Goal: Find specific page/section: Find specific page/section

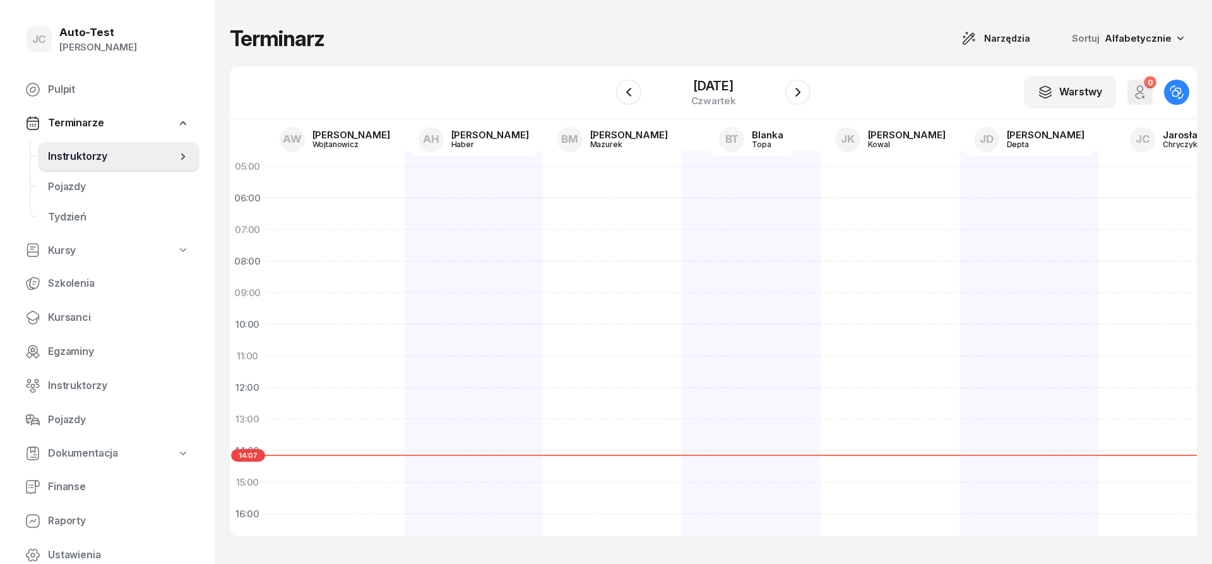
click at [351, 44] on div "Terminarz Narzędzia Sortuj Alfabetycznie" at bounding box center [713, 38] width 967 height 27
click at [372, 44] on div "Terminarz Narzędzia Sortuj Alfabetycznie" at bounding box center [713, 38] width 967 height 27
click at [372, 43] on div "Terminarz Narzędzia Sortuj Alfabetycznie" at bounding box center [713, 38] width 967 height 27
click at [372, 42] on div "Terminarz Narzędzia Sortuj Alfabetycznie" at bounding box center [713, 38] width 967 height 27
click at [407, 38] on div "Terminarz Narzędzia Sortuj Alfabetycznie" at bounding box center [713, 38] width 967 height 27
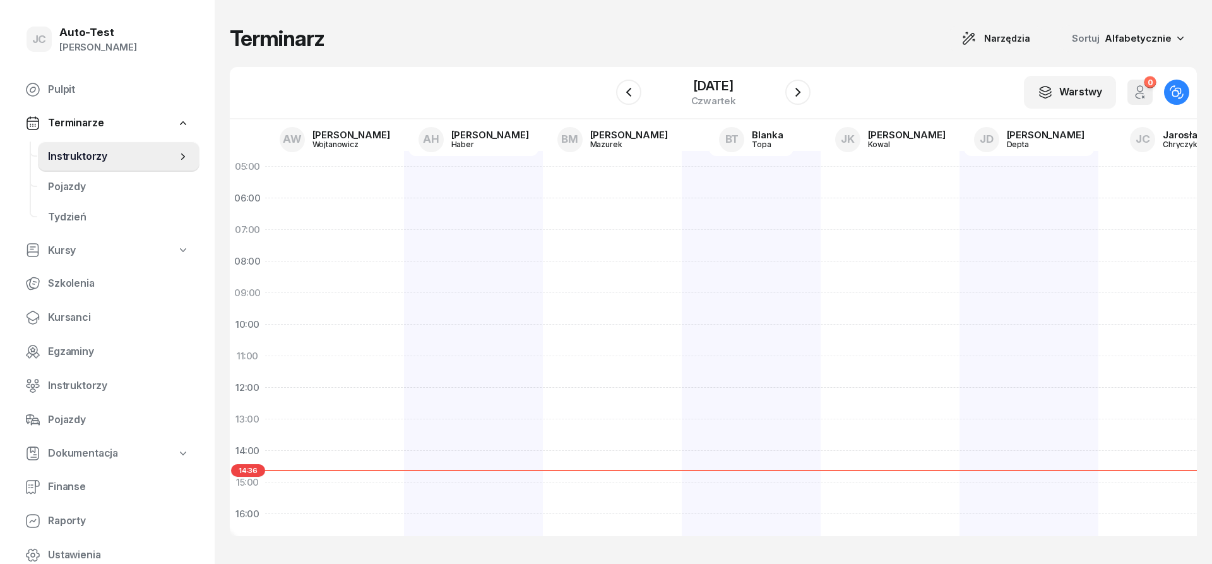
click at [473, 10] on div "Terminarz Narzędzia Sortuj Alfabetycznie W Wybierz AW [PERSON_NAME] AH [PERSON_…" at bounding box center [713, 280] width 967 height 561
click at [459, 53] on div "Terminarz Narzędzia Sortuj Alfabetycznie W Wybierz AW [PERSON_NAME] AH [PERSON_…" at bounding box center [713, 280] width 967 height 561
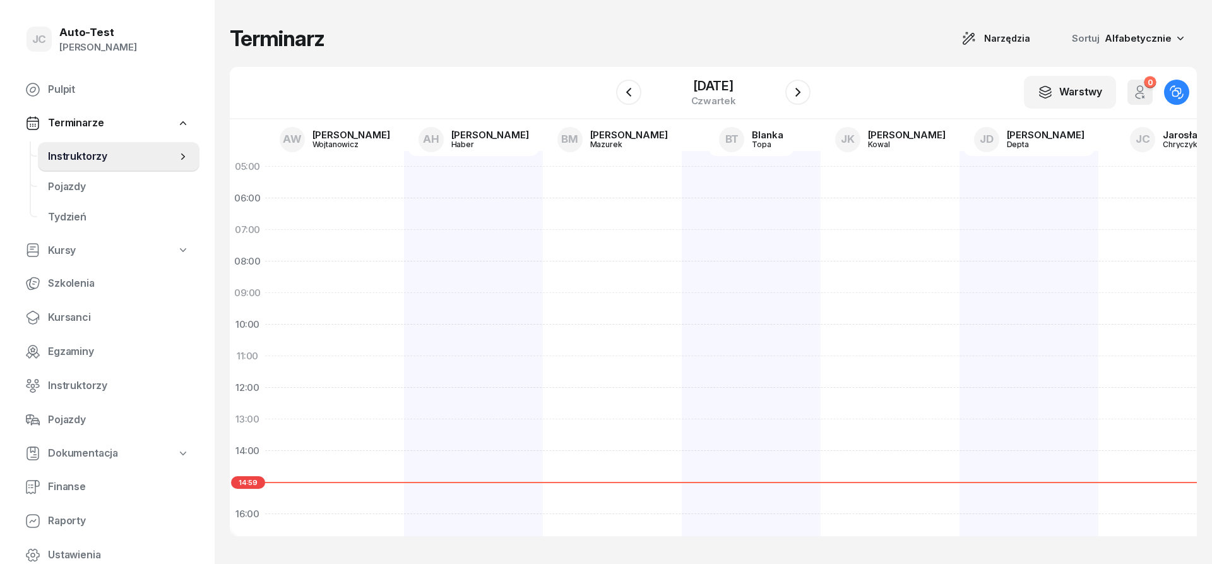
click at [358, 39] on div "Terminarz Narzędzia Sortuj Alfabetycznie" at bounding box center [713, 38] width 967 height 27
click at [365, 38] on div "Terminarz Narzędzia Sortuj Alfabetycznie" at bounding box center [713, 38] width 967 height 27
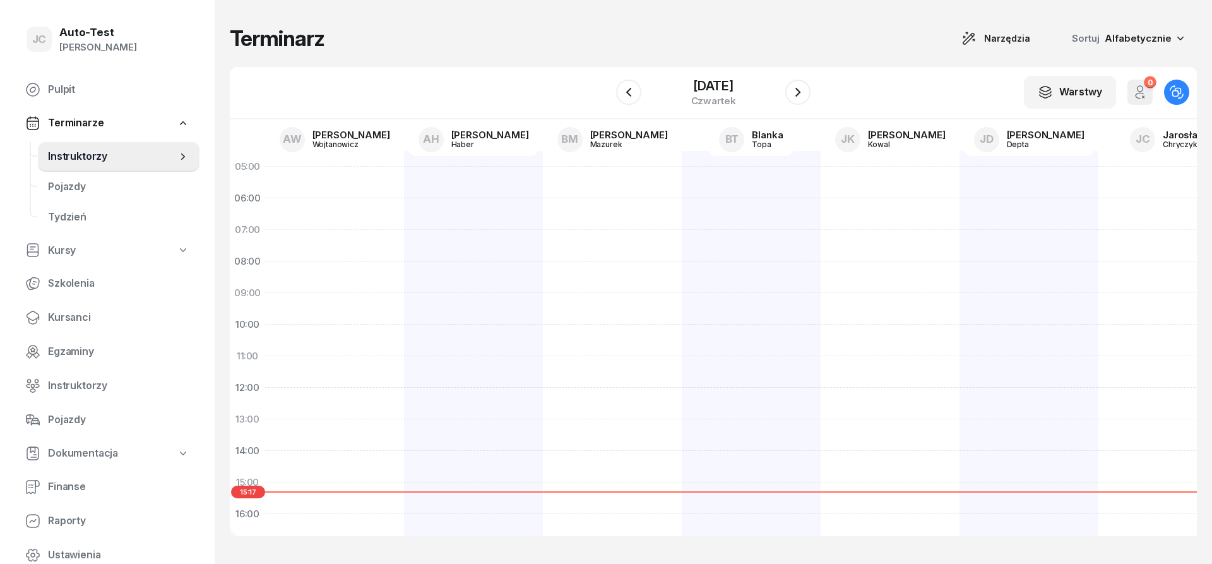
click at [321, 38] on h1 "Terminarz" at bounding box center [277, 38] width 95 height 23
click at [379, 38] on div "Terminarz Narzędzia Sortuj Alfabetycznie" at bounding box center [713, 38] width 967 height 27
click at [290, 50] on h1 "Terminarz" at bounding box center [277, 38] width 95 height 23
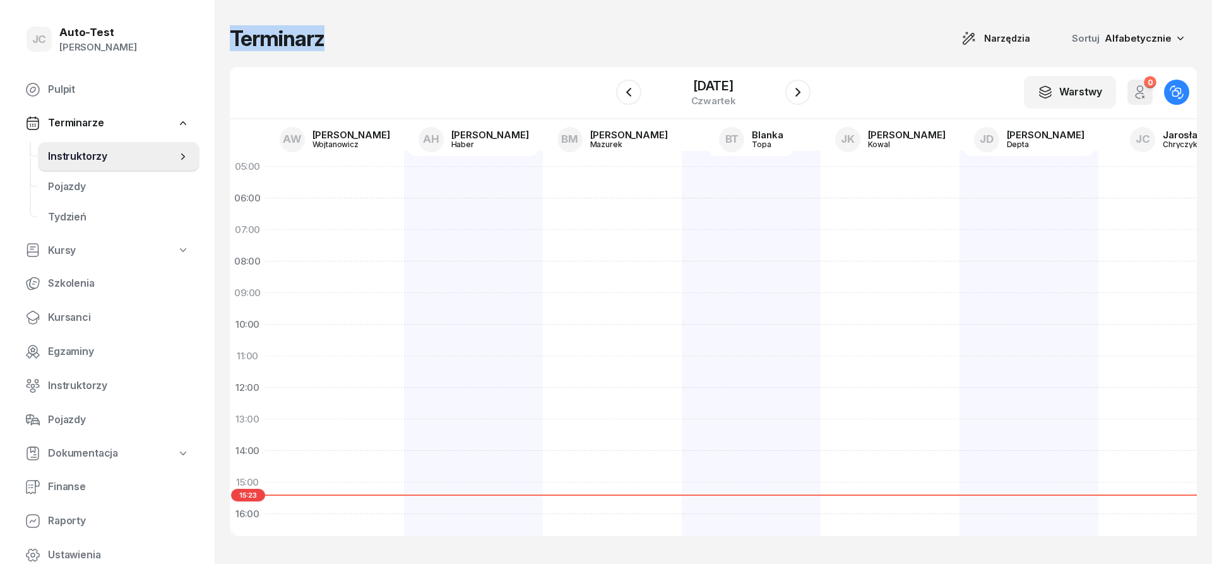
click at [289, 49] on h1 "Terminarz" at bounding box center [277, 38] width 95 height 23
click at [367, 38] on div "Terminarz Narzędzia Sortuj Alfabetycznie" at bounding box center [713, 38] width 967 height 27
